Goal: Task Accomplishment & Management: Manage account settings

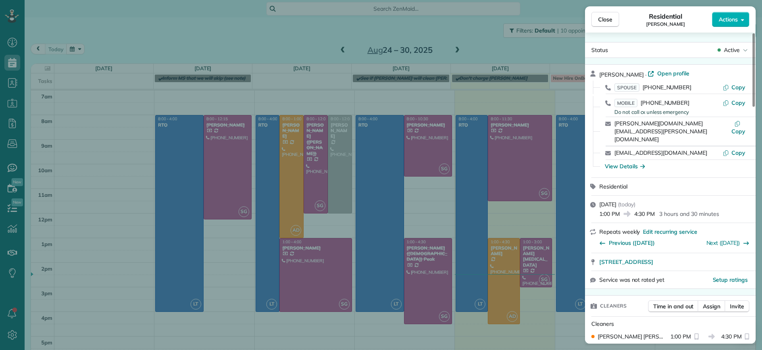
scroll to position [399, 0]
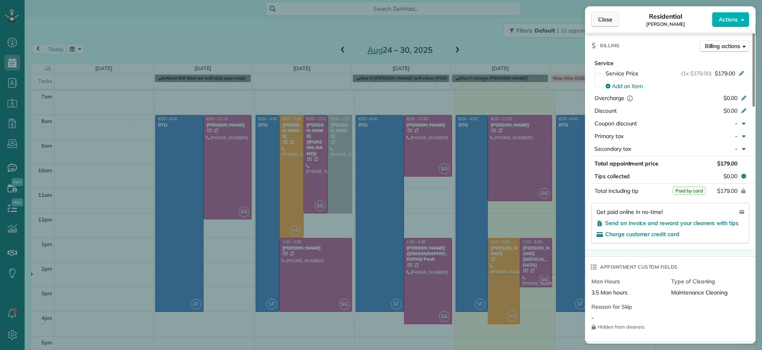
click at [612, 24] on button "Close" at bounding box center [605, 19] width 28 height 15
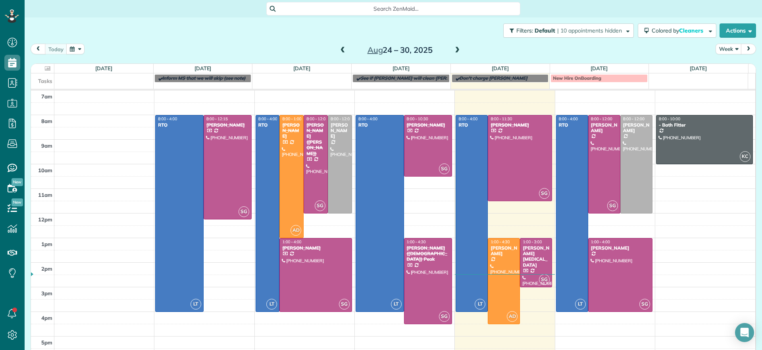
click at [612, 24] on button "Close" at bounding box center [605, 19] width 28 height 15
click at [347, 227] on td at bounding box center [404, 232] width 701 height 12
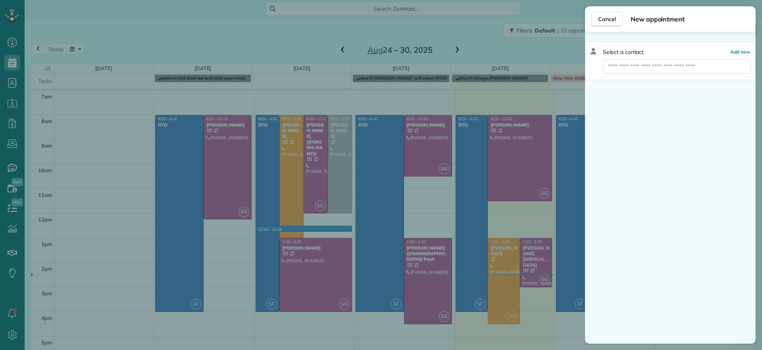
click at [409, 241] on div "Cancel New appointment Select a contact Add new" at bounding box center [381, 175] width 762 height 350
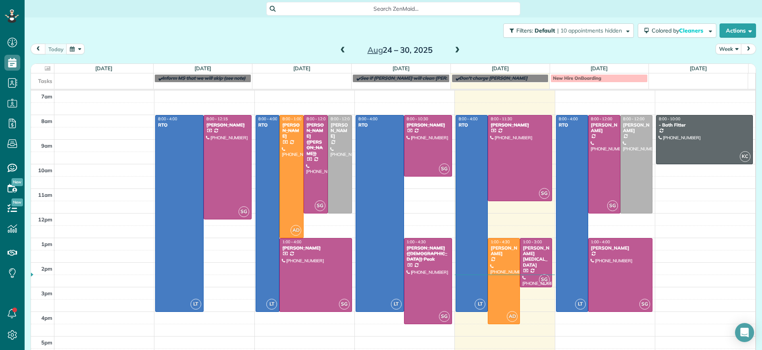
click at [445, 239] on td at bounding box center [404, 244] width 701 height 12
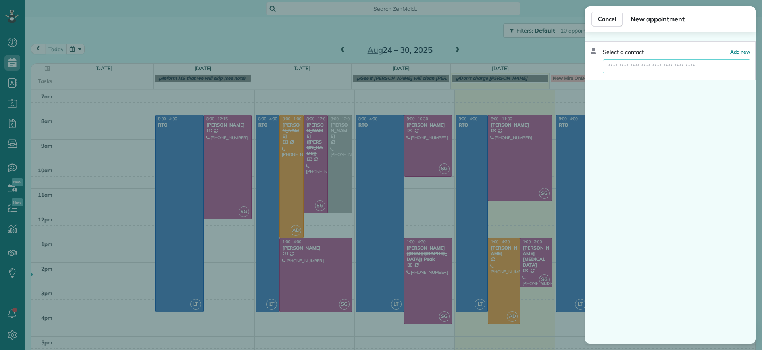
click at [645, 66] on input "text" at bounding box center [677, 66] width 148 height 14
type input "****"
click at [629, 80] on span "[PERSON_NAME]" at bounding box center [657, 80] width 90 height 7
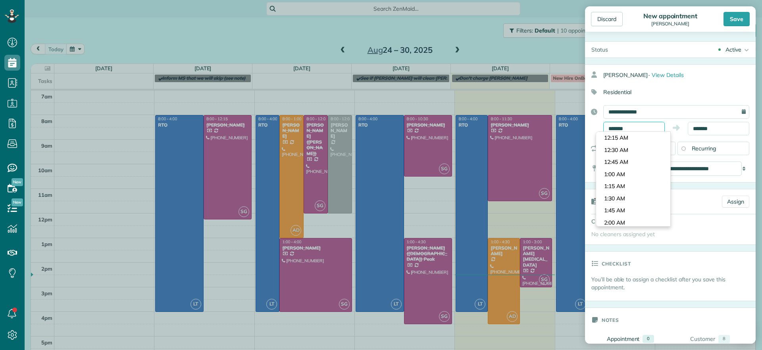
click at [638, 123] on input "*******" at bounding box center [634, 128] width 62 height 13
type input "********"
click at [622, 204] on body "Dashboard Scheduling Calendar View List View Dispatch View - Weekly scheduling …" at bounding box center [381, 175] width 762 height 350
click at [711, 137] on div "**********" at bounding box center [670, 123] width 171 height 118
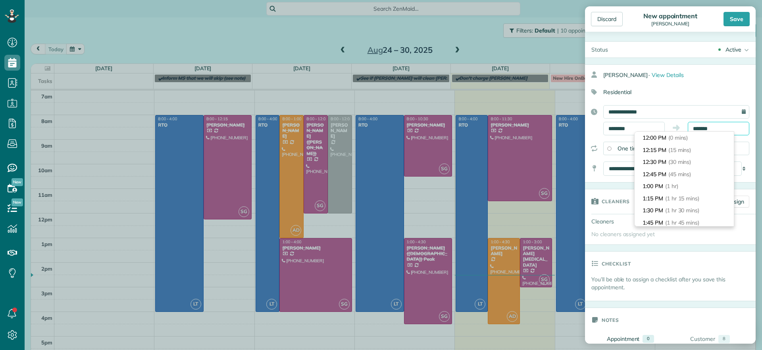
click at [711, 132] on body "Dashboard Scheduling Calendar View List View Dispatch View - Weekly scheduling …" at bounding box center [381, 175] width 762 height 350
type input "*******"
click at [689, 184] on li "5:00 PM (5 hrs)" at bounding box center [684, 183] width 99 height 12
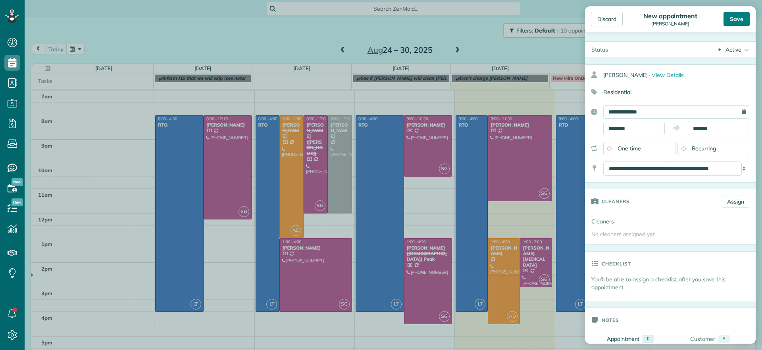
click at [742, 21] on div "Save" at bounding box center [737, 19] width 26 height 14
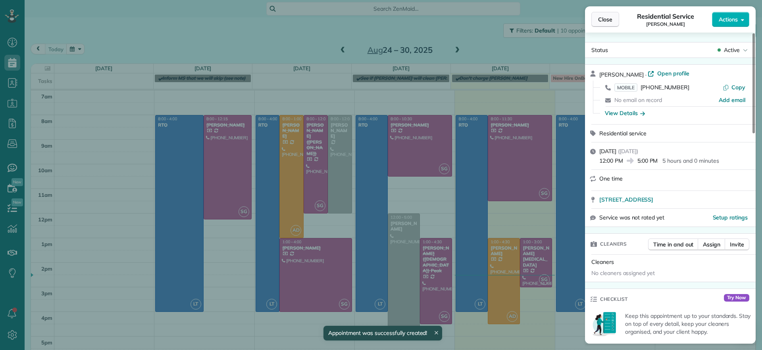
click at [595, 20] on button "Close" at bounding box center [605, 19] width 28 height 15
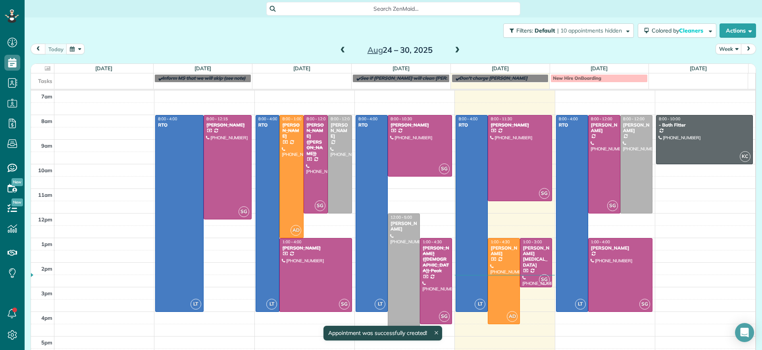
click at [393, 227] on div at bounding box center [403, 275] width 31 height 122
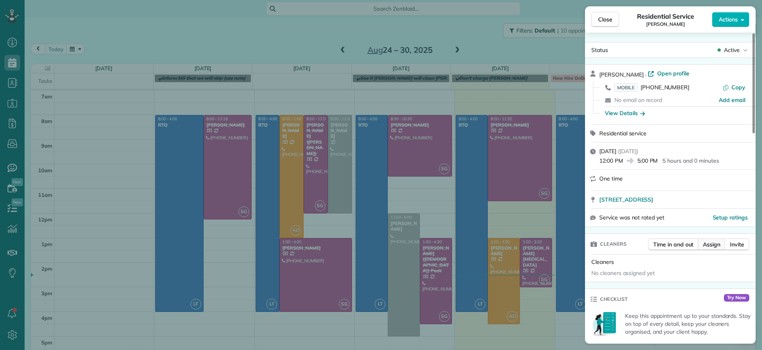
click at [719, 248] on button "Assign" at bounding box center [712, 245] width 28 height 12
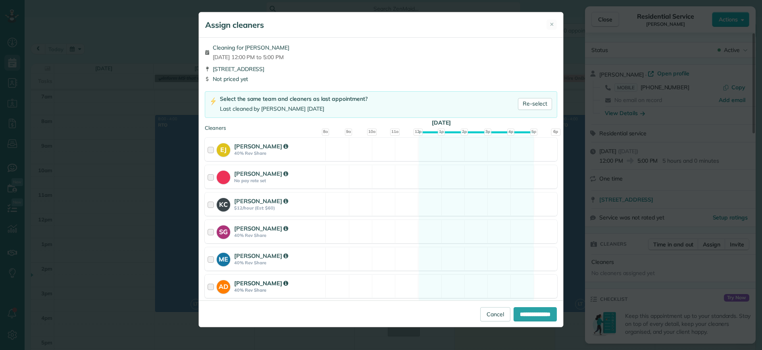
click at [490, 287] on div "AD [PERSON_NAME] 40% Rev Share Available" at bounding box center [381, 286] width 352 height 23
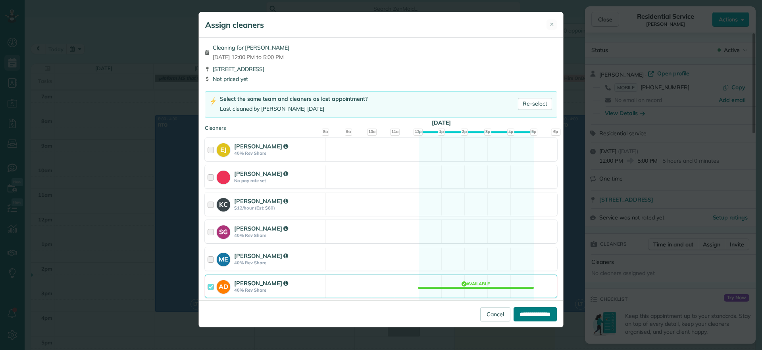
click at [533, 320] on input "**********" at bounding box center [535, 314] width 43 height 14
type input "**********"
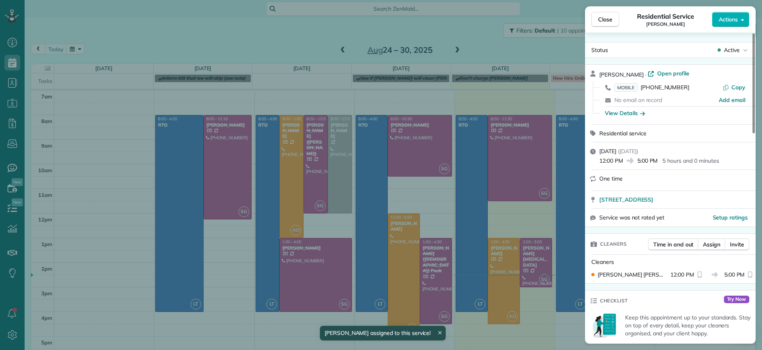
click at [395, 255] on div "Close Residential Service [PERSON_NAME] Actions Status Active [PERSON_NAME] · O…" at bounding box center [381, 175] width 762 height 350
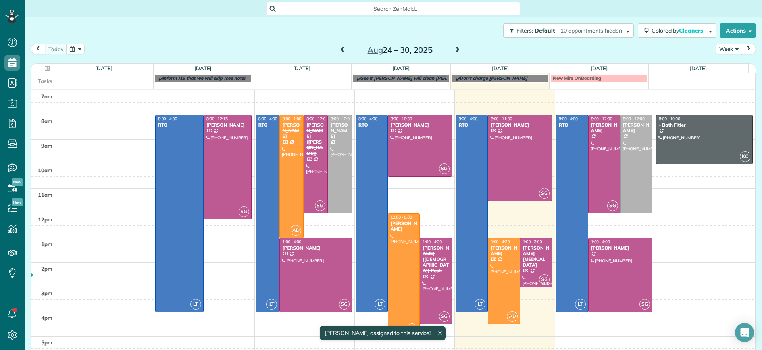
click at [395, 255] on div at bounding box center [403, 275] width 31 height 122
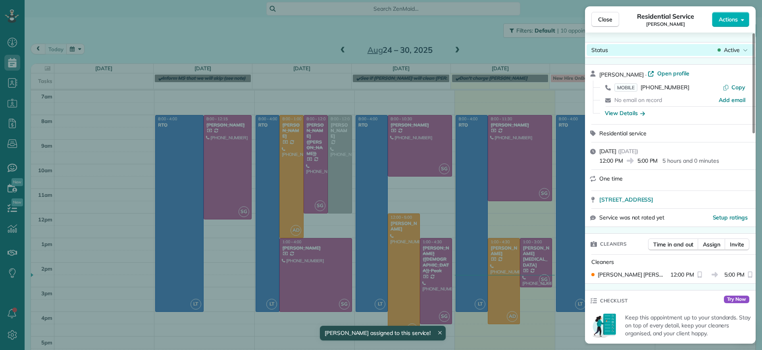
click at [729, 0] on div "Close Residential Service [PERSON_NAME] Actions Status Active [PERSON_NAME] · O…" at bounding box center [381, 0] width 762 height 0
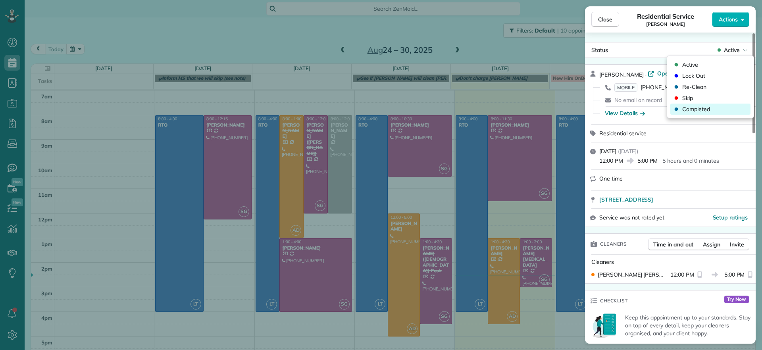
click at [701, 107] on span "Completed" at bounding box center [696, 109] width 28 height 8
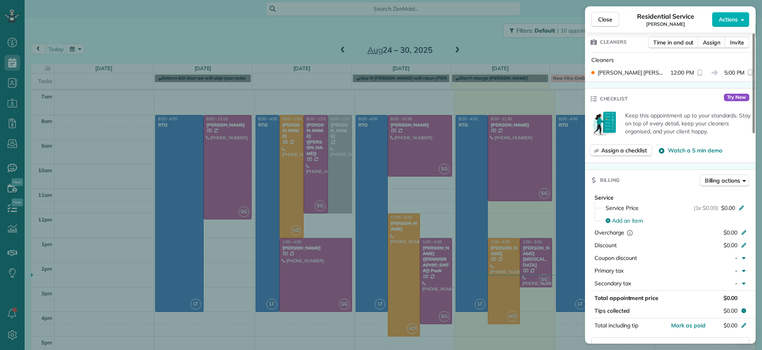
scroll to position [454, 0]
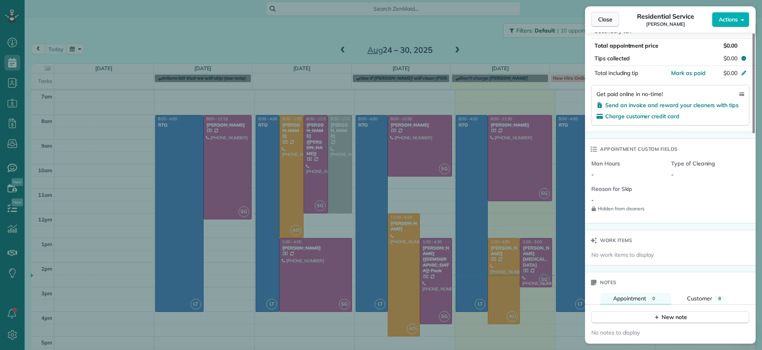
click at [614, 21] on button "Close" at bounding box center [605, 19] width 28 height 15
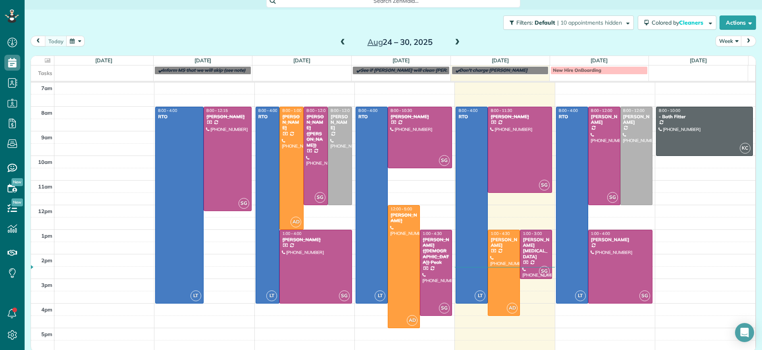
scroll to position [10, 0]
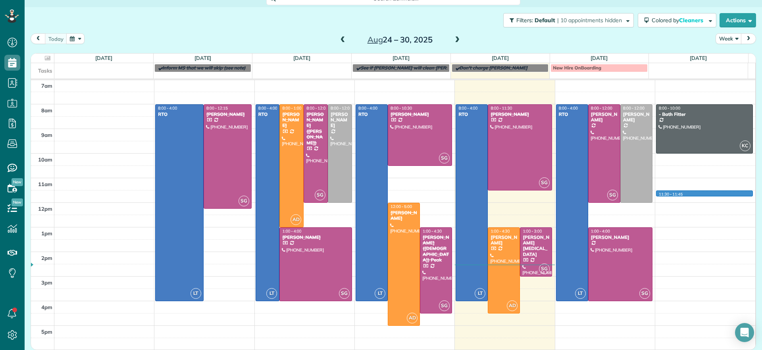
click at [678, 192] on div "7am 8am 9am 10am 11am 12pm 1pm 2pm 3pm 4pm 5pm LT 8:00 - 4:00 RTO [STREET_ADDRE…" at bounding box center [393, 215] width 724 height 270
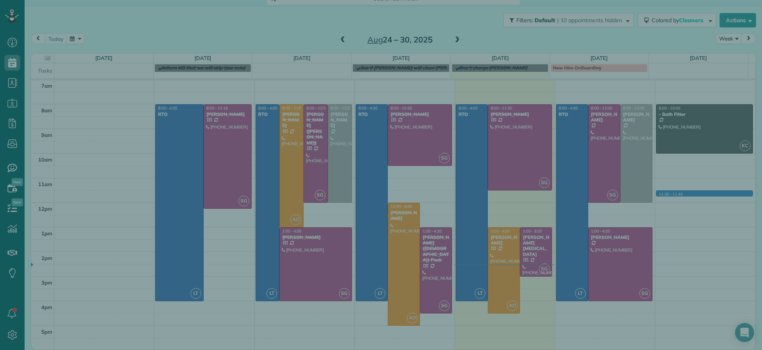
click at [676, 183] on div "Select a contact Add new" at bounding box center [670, 188] width 171 height 312
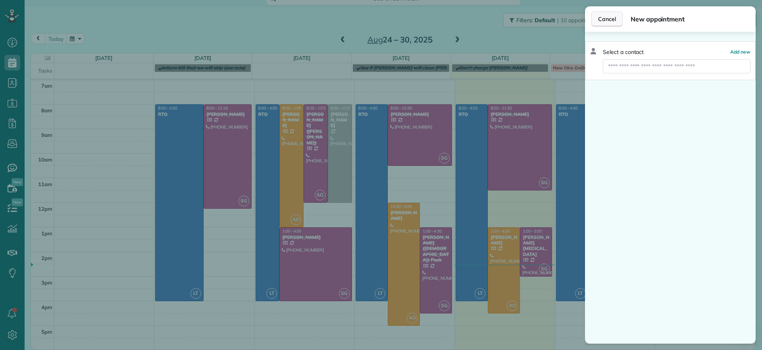
click at [602, 22] on span "Cancel" at bounding box center [607, 19] width 18 height 8
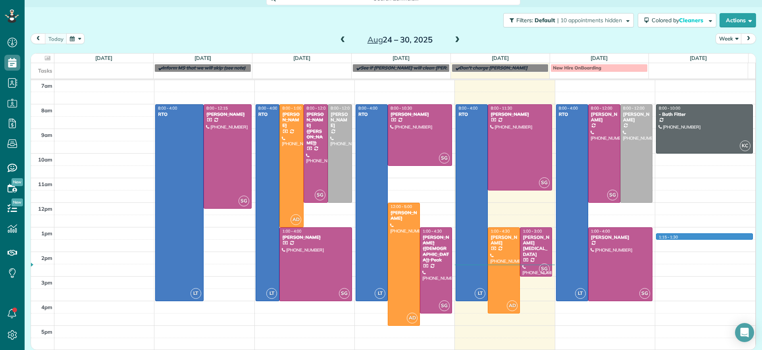
click at [726, 240] on td at bounding box center [404, 246] width 701 height 12
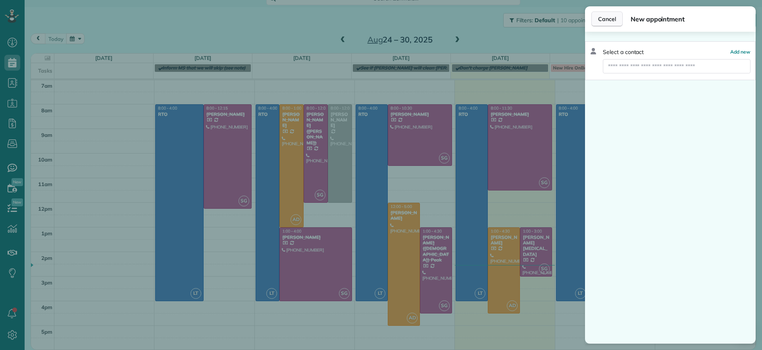
click at [608, 14] on button "Cancel" at bounding box center [606, 19] width 31 height 15
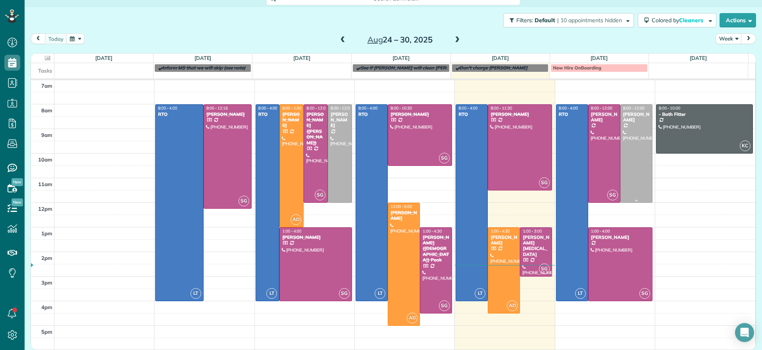
click at [624, 145] on div at bounding box center [636, 154] width 31 height 98
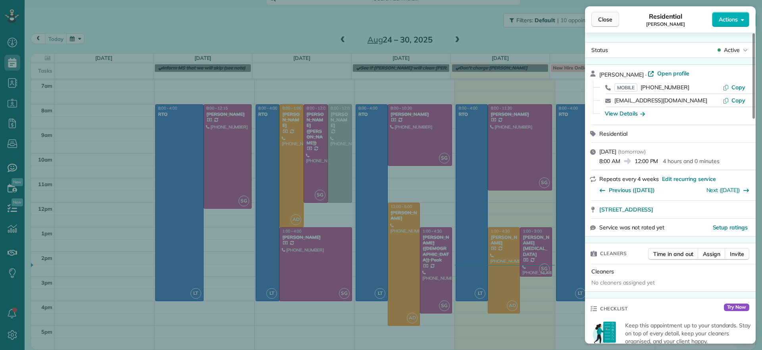
click at [614, 19] on button "Close" at bounding box center [605, 19] width 28 height 15
